Goal: Transaction & Acquisition: Purchase product/service

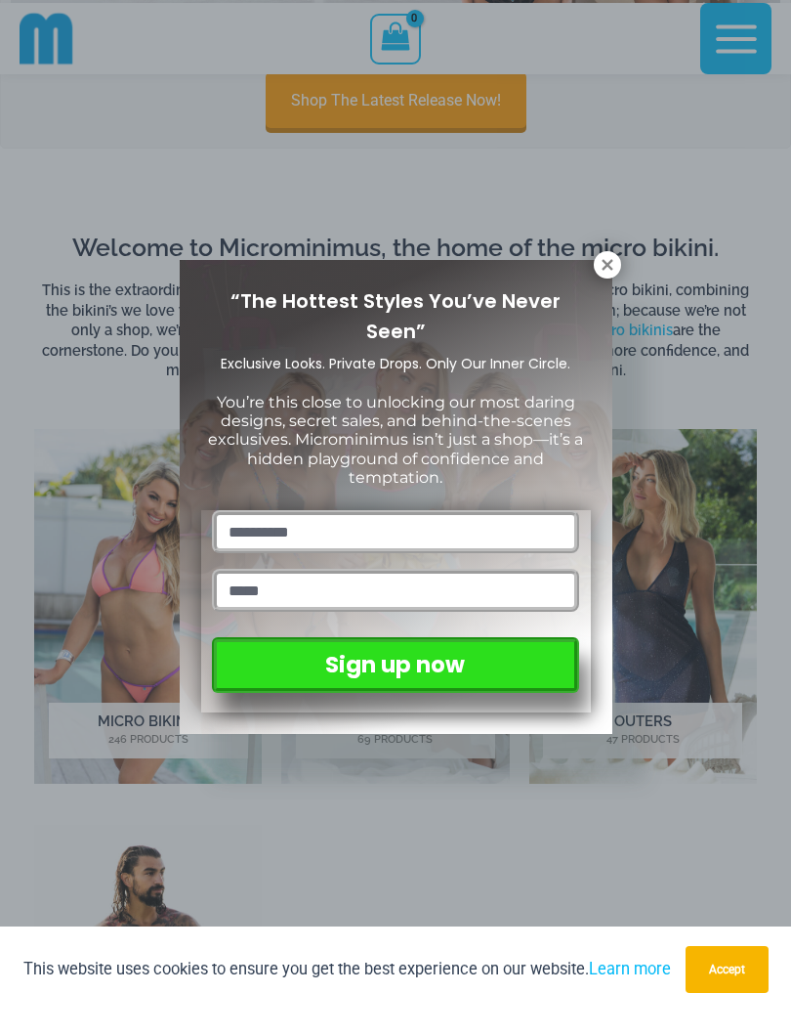
scroll to position [308, 0]
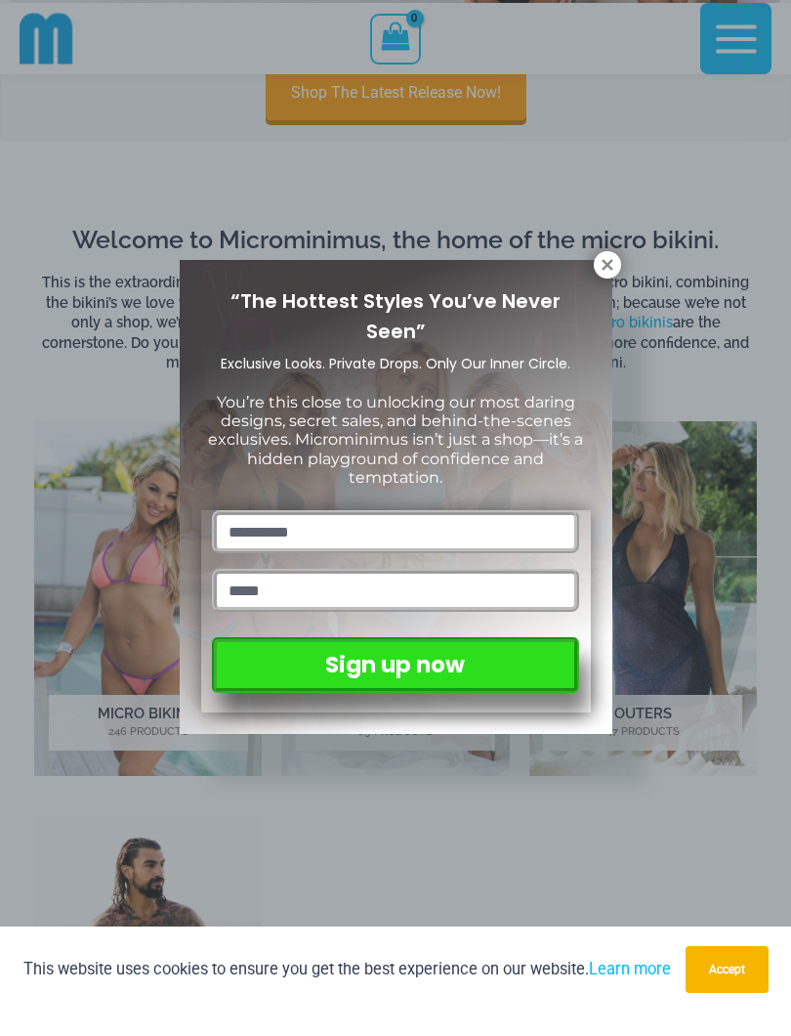
click at [604, 282] on icon at bounding box center [607, 287] width 11 height 11
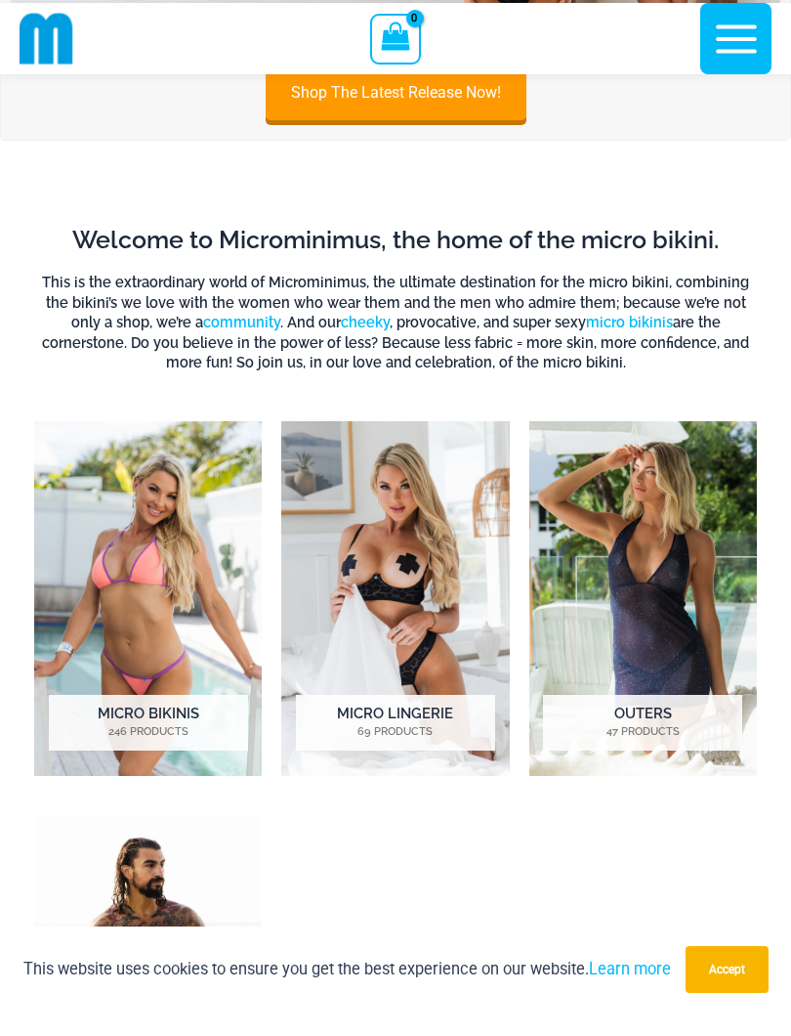
click at [729, 969] on button "Accept" at bounding box center [727, 992] width 83 height 47
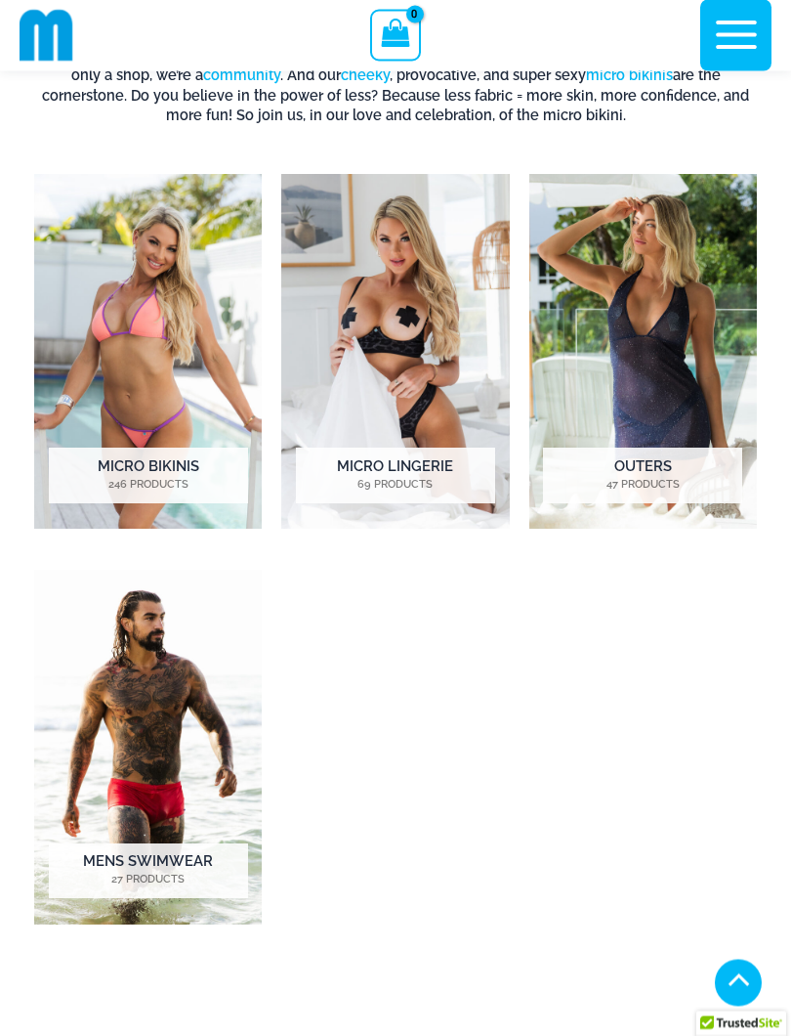
scroll to position [564, 0]
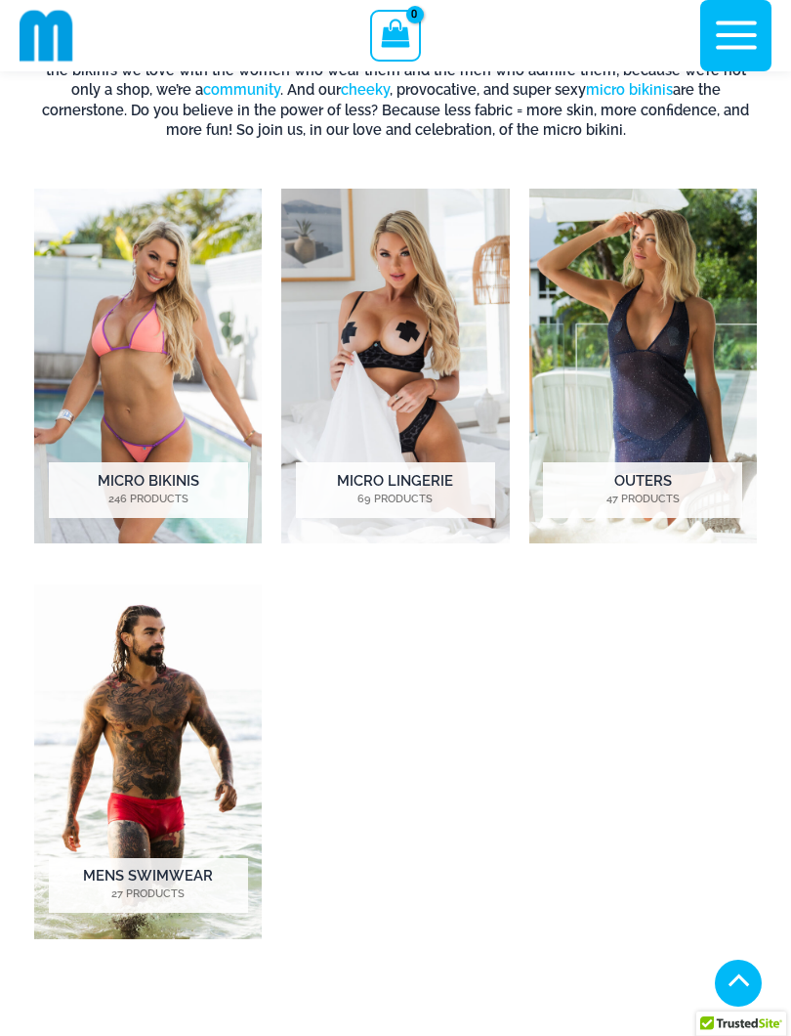
click at [96, 321] on img "Visit product category Micro Bikinis" at bounding box center [148, 366] width 228 height 355
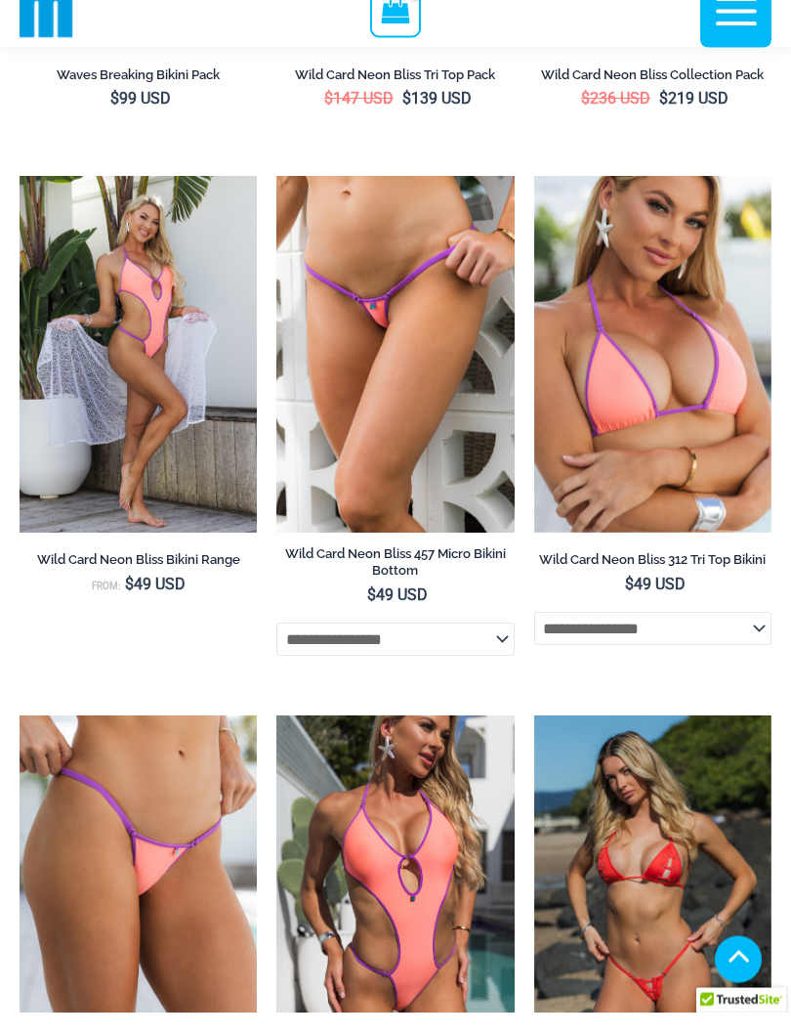
scroll to position [1007, 0]
click at [276, 199] on img at bounding box center [276, 199] width 0 height 0
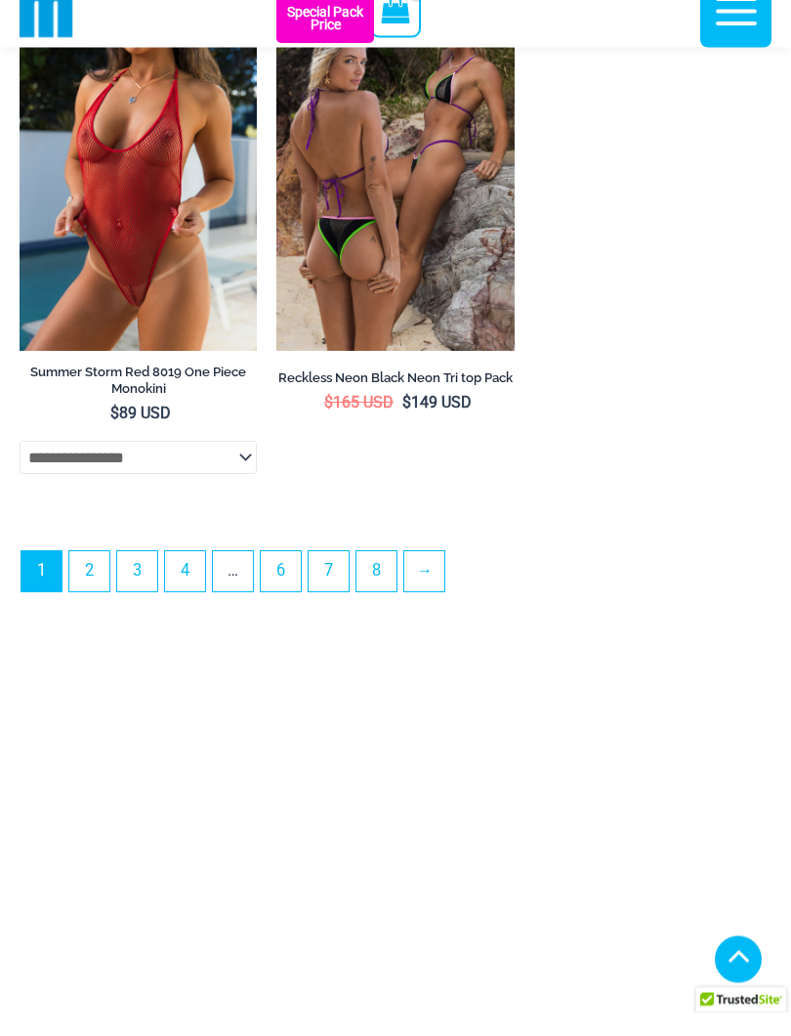
scroll to position [5981, 0]
click at [89, 604] on link "2" at bounding box center [89, 594] width 40 height 40
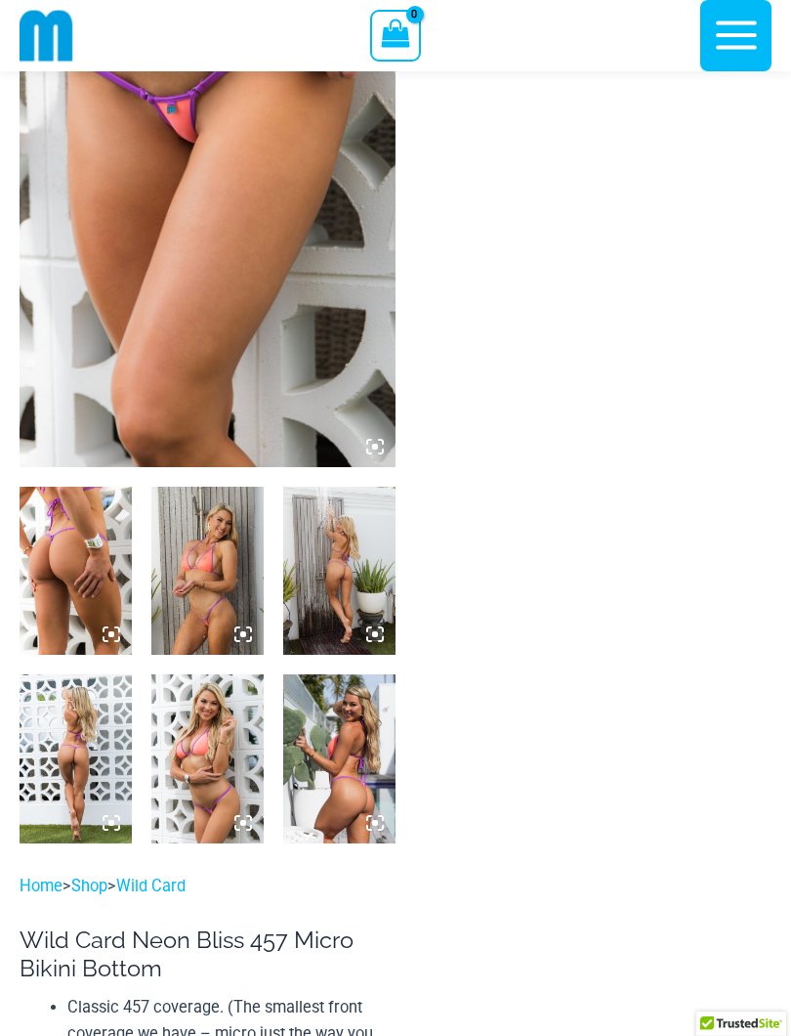
scroll to position [153, 0]
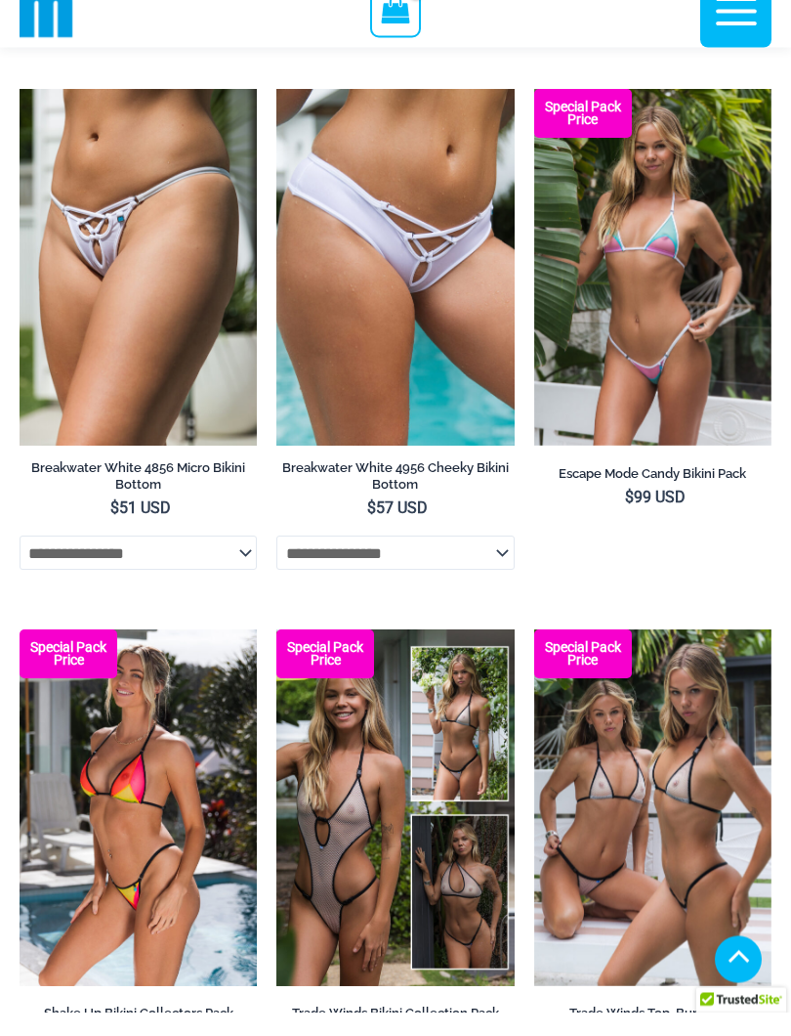
scroll to position [2241, 0]
click at [276, 112] on img at bounding box center [276, 112] width 0 height 0
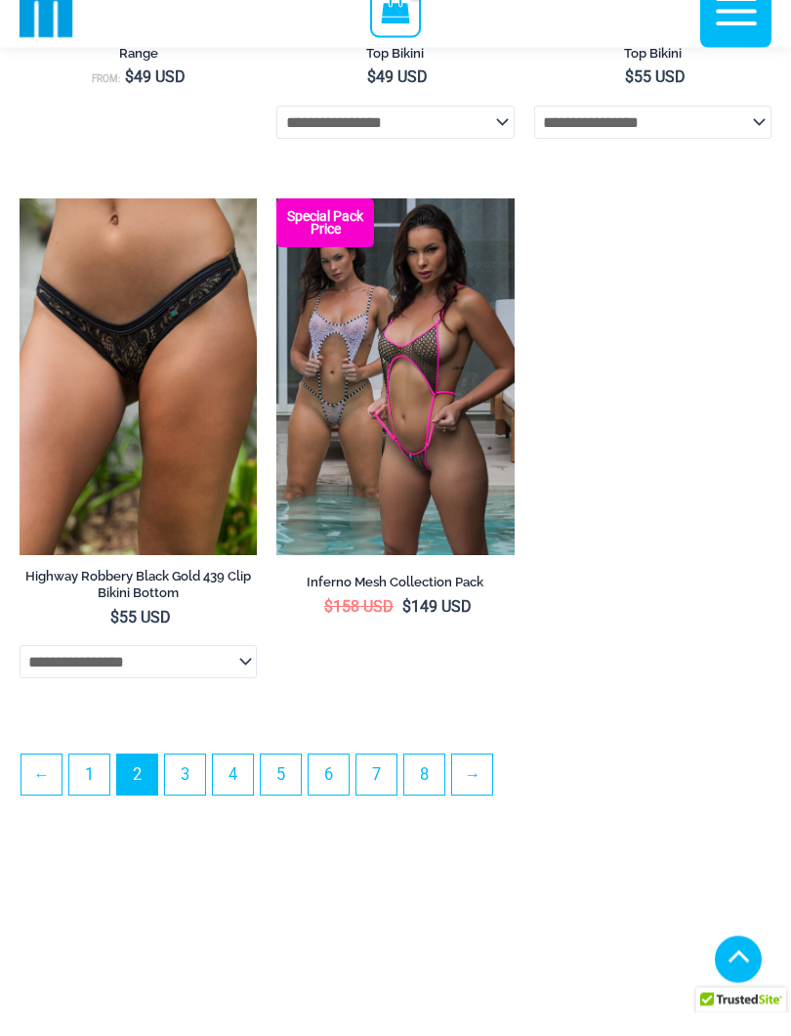
scroll to position [5316, 0]
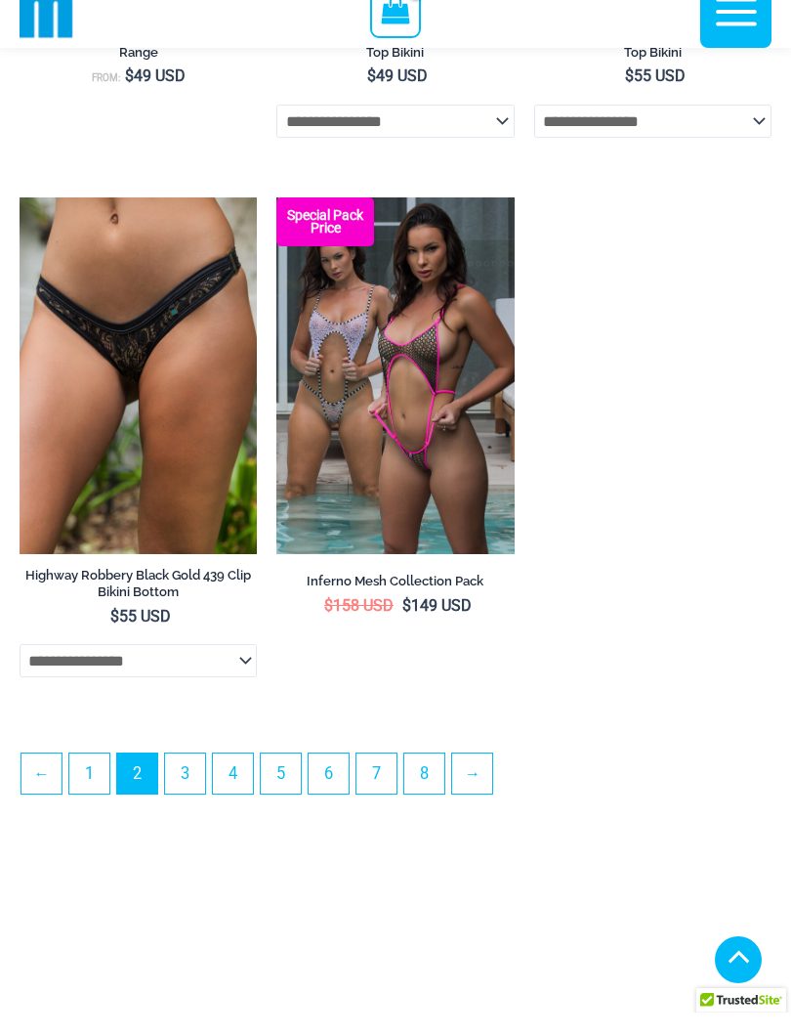
click at [20, 221] on img at bounding box center [20, 221] width 0 height 0
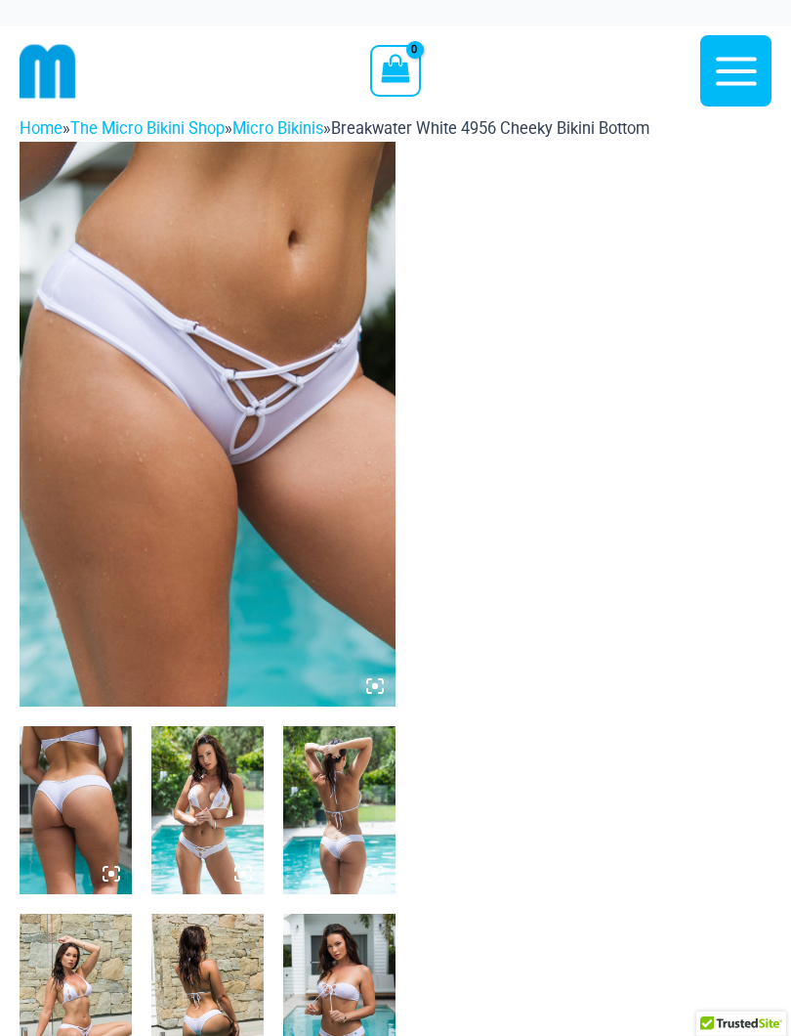
click at [111, 453] on img at bounding box center [208, 424] width 376 height 565
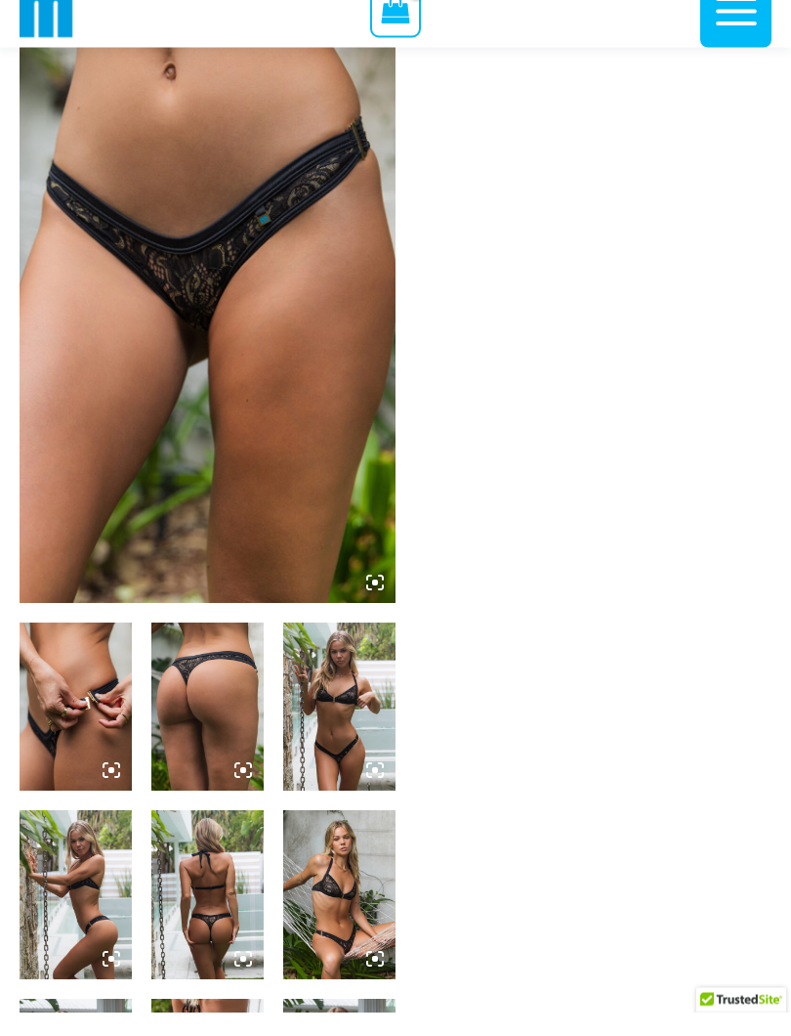
scroll to position [63, 0]
click at [100, 365] on img at bounding box center [208, 344] width 376 height 565
click at [372, 597] on icon at bounding box center [375, 606] width 18 height 18
click at [144, 361] on img at bounding box center [208, 344] width 376 height 565
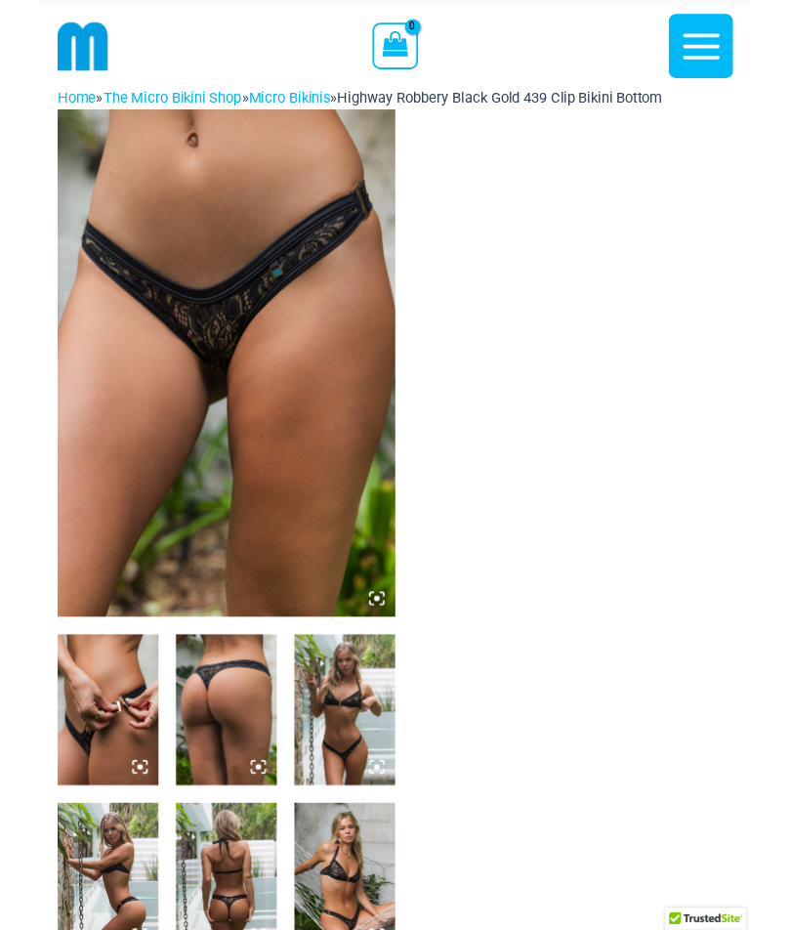
scroll to position [0, 0]
